Goal: Information Seeking & Learning: Learn about a topic

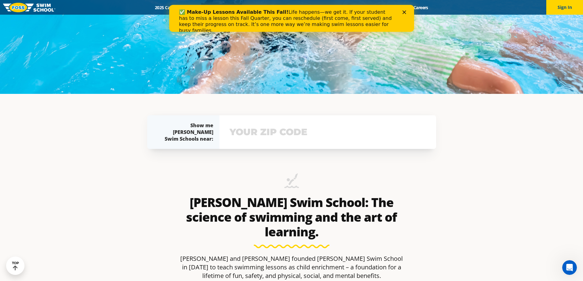
scroll to position [184, 0]
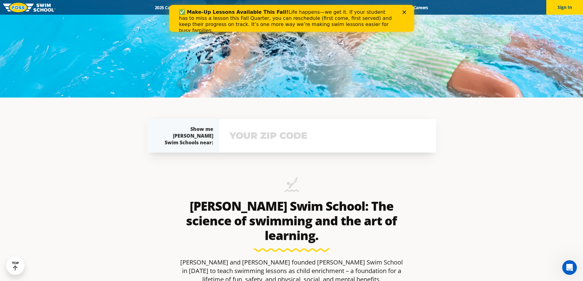
click at [403, 12] on icon "Close" at bounding box center [404, 12] width 4 height 4
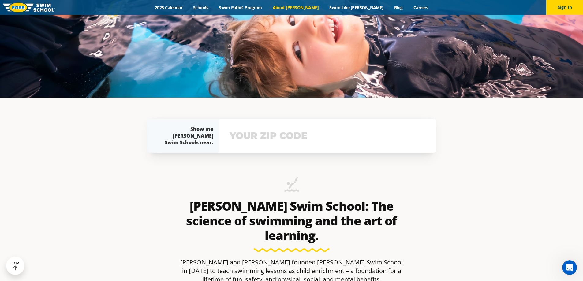
click at [308, 6] on link "About [PERSON_NAME]" at bounding box center [295, 8] width 57 height 6
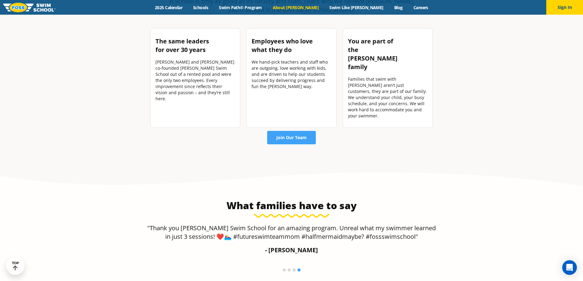
scroll to position [1011, 0]
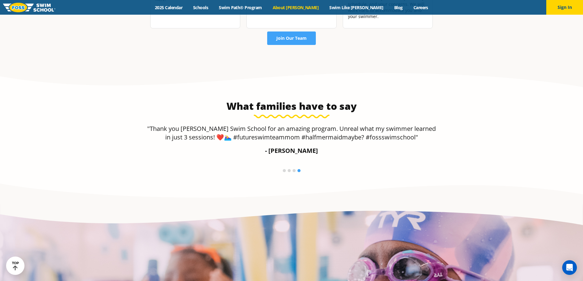
click at [285, 169] on li at bounding box center [284, 170] width 3 height 3
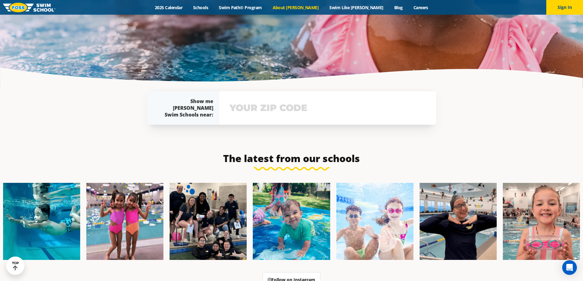
scroll to position [1409, 0]
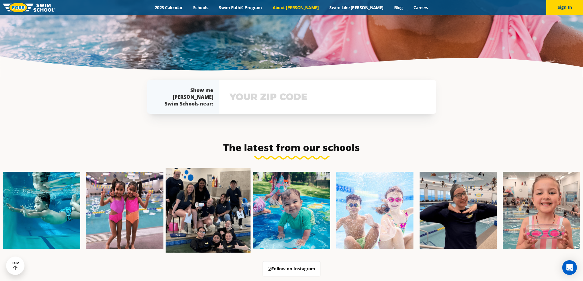
click at [219, 202] on img at bounding box center [208, 210] width 85 height 85
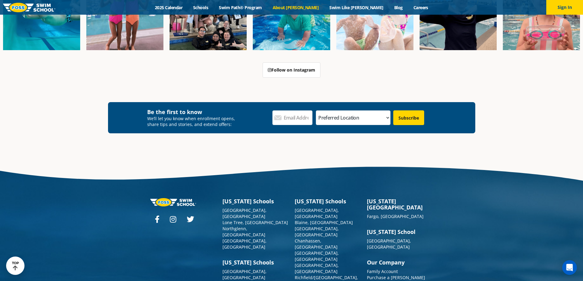
scroll to position [1623, 0]
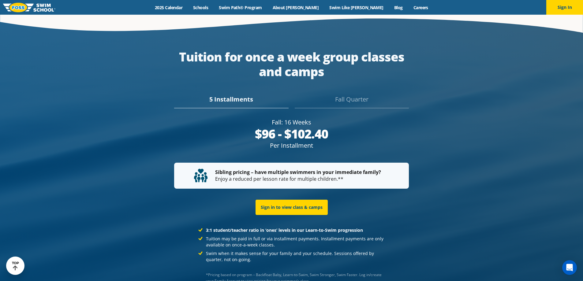
scroll to position [1186, 0]
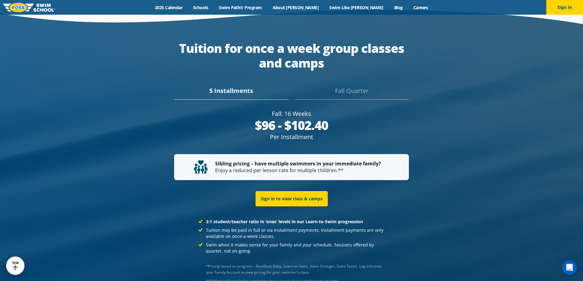
drag, startPoint x: 337, startPoint y: 81, endPoint x: 330, endPoint y: 82, distance: 7.1
click at [337, 86] on div "Fall Quarter" at bounding box center [352, 92] width 114 height 13
click at [231, 86] on div "5 Installments" at bounding box center [231, 92] width 114 height 13
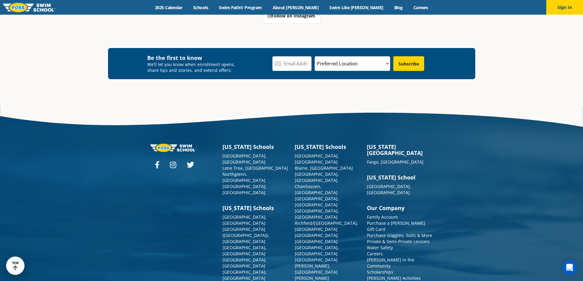
scroll to position [2280, 0]
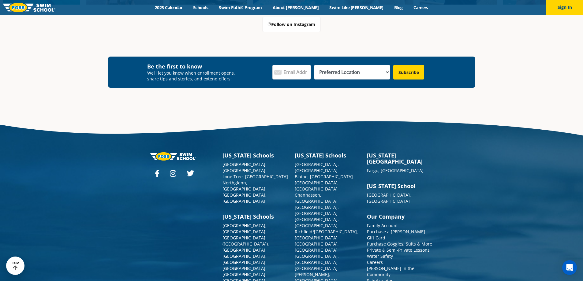
scroll to position [2232, 0]
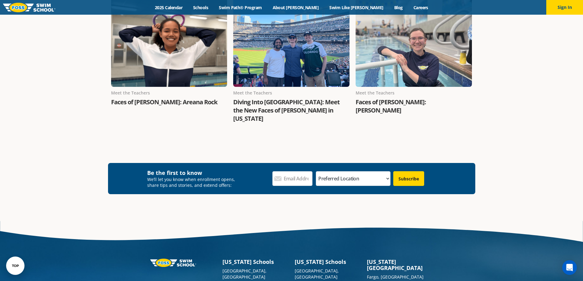
scroll to position [530, 0]
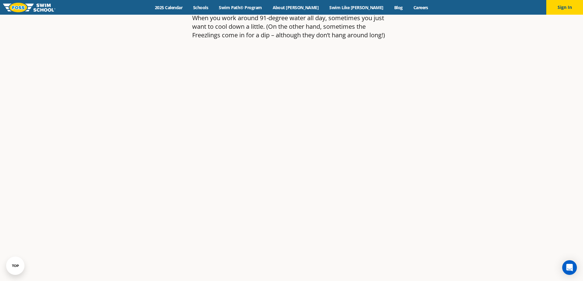
scroll to position [582, 0]
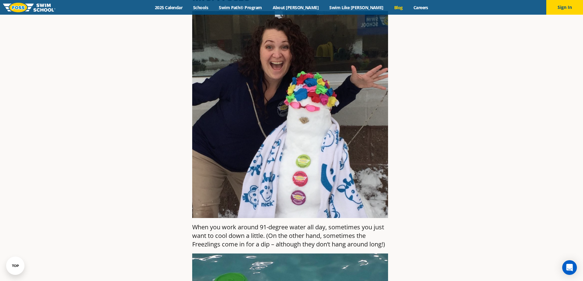
click at [389, 8] on link "Blog" at bounding box center [398, 8] width 19 height 6
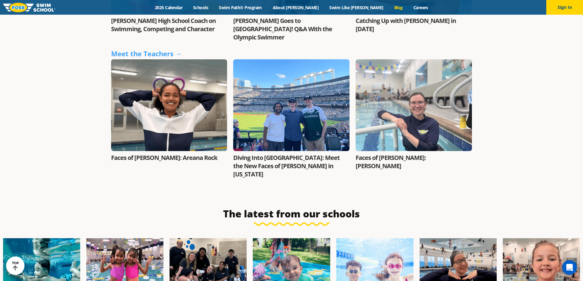
scroll to position [848, 0]
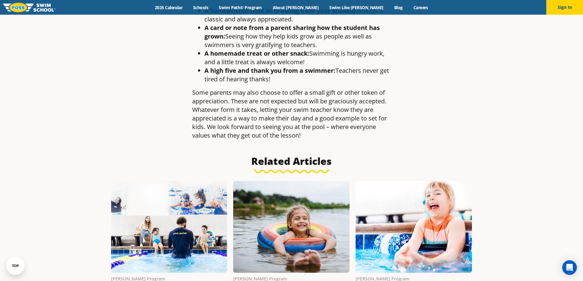
scroll to position [735, 0]
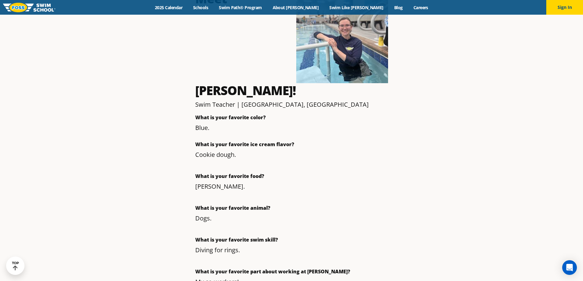
scroll to position [122, 0]
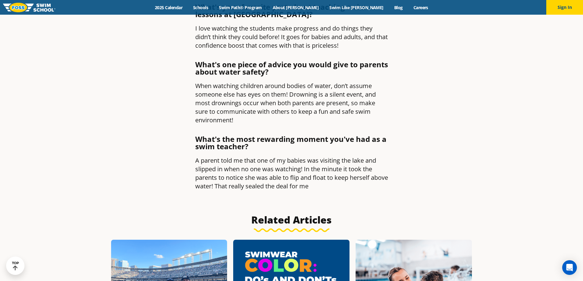
scroll to position [337, 0]
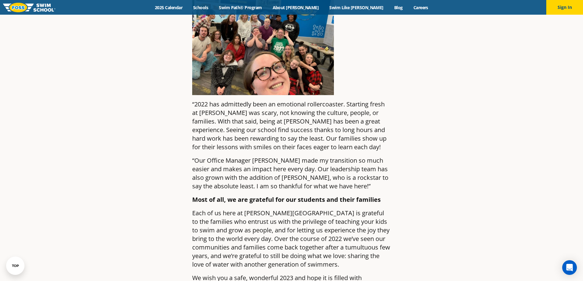
scroll to position [1164, 0]
